Goal: Navigation & Orientation: Find specific page/section

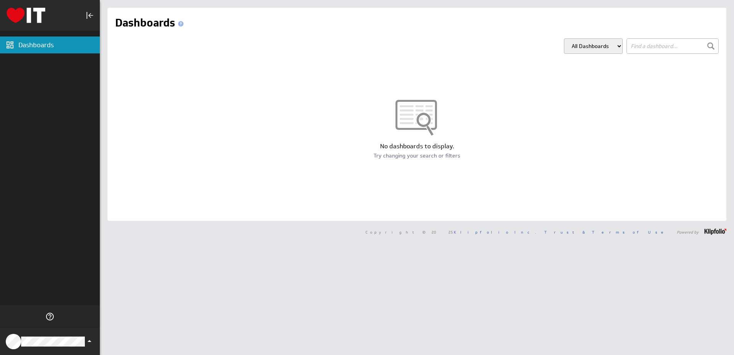
click at [590, 51] on select "All Dashboards My Dashboards" at bounding box center [593, 45] width 59 height 15
click at [564, 38] on select "All Dashboards My Dashboards" at bounding box center [593, 45] width 59 height 15
click at [593, 47] on select "All Dashboards My Dashboards" at bounding box center [593, 45] width 59 height 15
select select "all"
click at [564, 38] on select "All Dashboards My Dashboards" at bounding box center [593, 45] width 59 height 15
